Goal: Find specific page/section: Find specific page/section

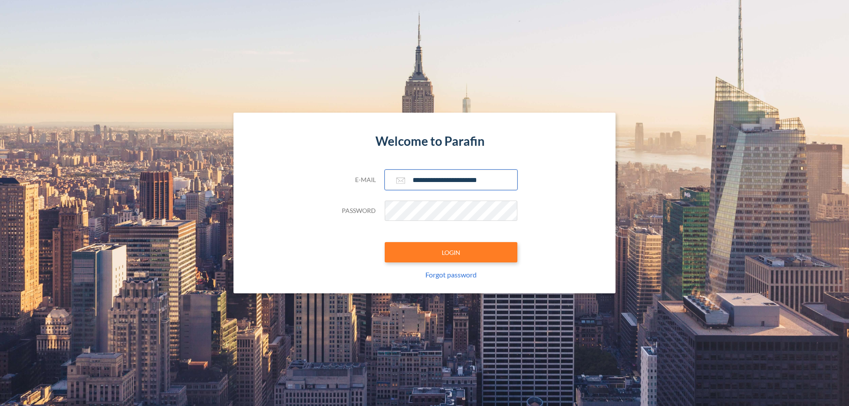
type input "**********"
click at [451, 252] on button "LOGIN" at bounding box center [451, 252] width 133 height 20
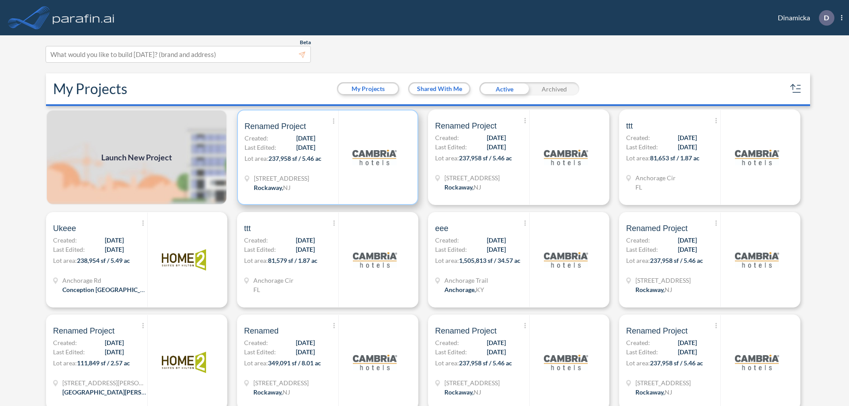
scroll to position [2, 0]
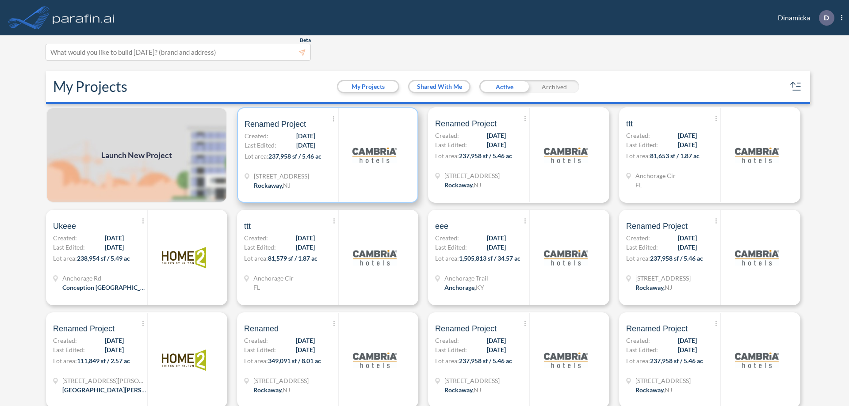
click at [326, 155] on p "Lot area: 237,958 sf / 5.46 ac" at bounding box center [292, 158] width 94 height 13
